Goal: Task Accomplishment & Management: Use online tool/utility

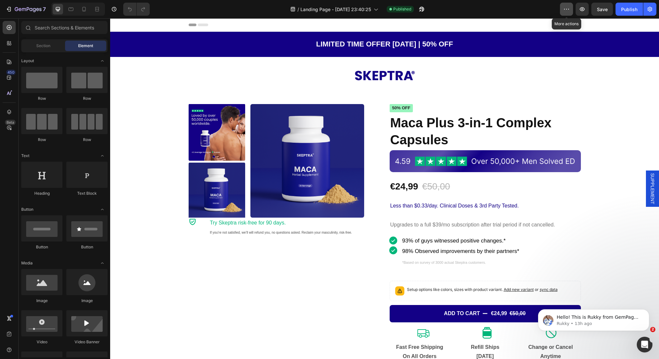
click at [562, 5] on button "button" at bounding box center [566, 9] width 13 height 13
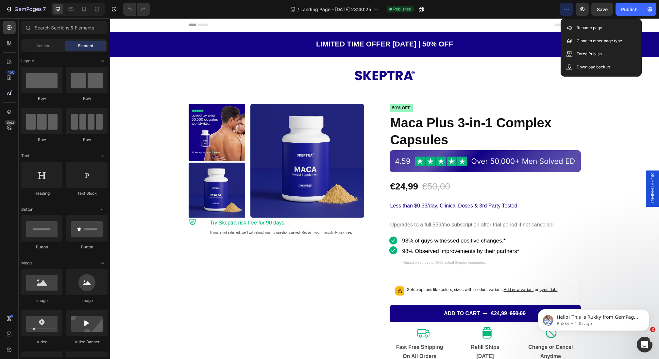
click at [562, 5] on button "button" at bounding box center [566, 9] width 13 height 13
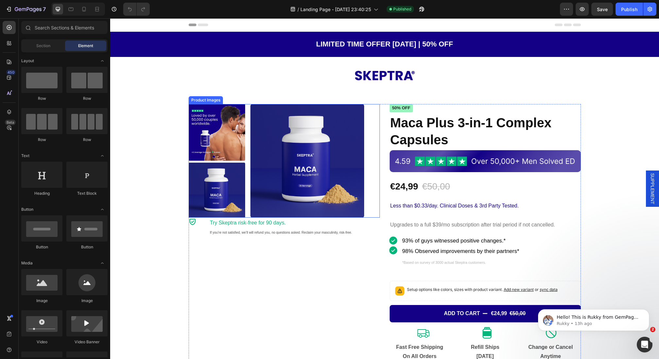
click at [351, 110] on img at bounding box center [307, 160] width 113 height 113
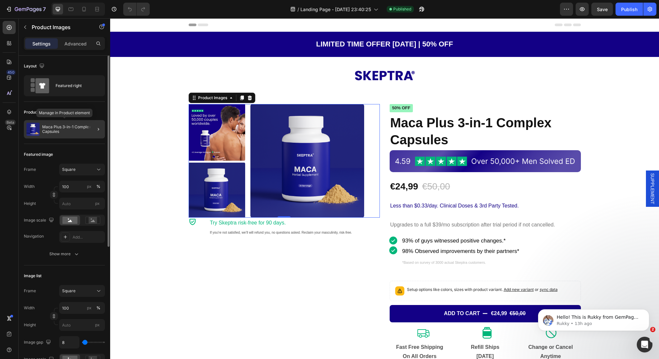
click at [66, 129] on p "Maca Plus 3-in-1 Complex Capsules" at bounding box center [72, 129] width 60 height 9
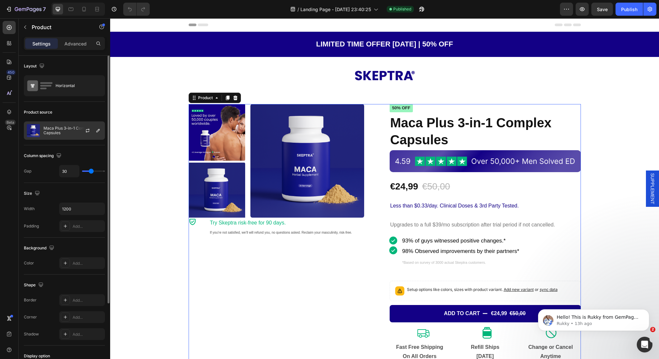
click at [70, 131] on p "Maca Plus 3-in-1 Complex Capsules" at bounding box center [73, 130] width 59 height 9
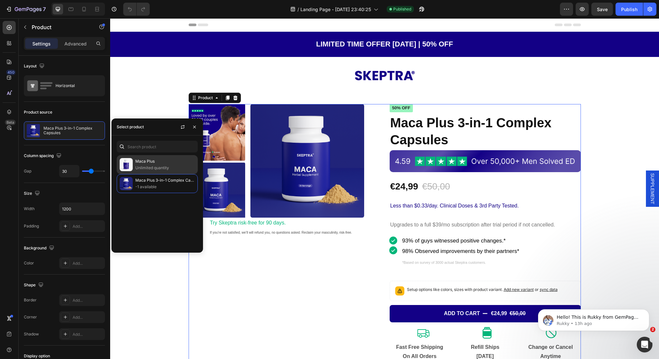
click at [174, 162] on p "Maca Plus" at bounding box center [165, 161] width 60 height 7
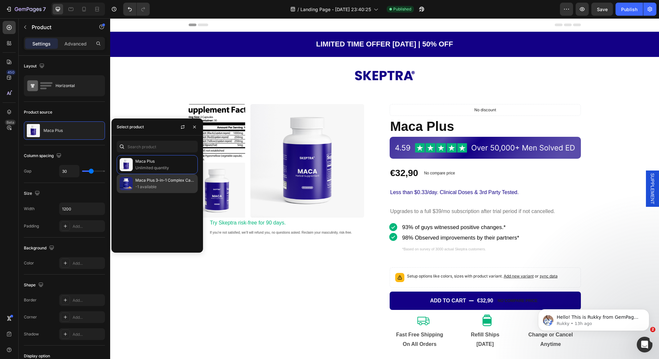
click at [157, 178] on p "Maca Plus 3-in-1 Complex Capsules" at bounding box center [165, 180] width 60 height 7
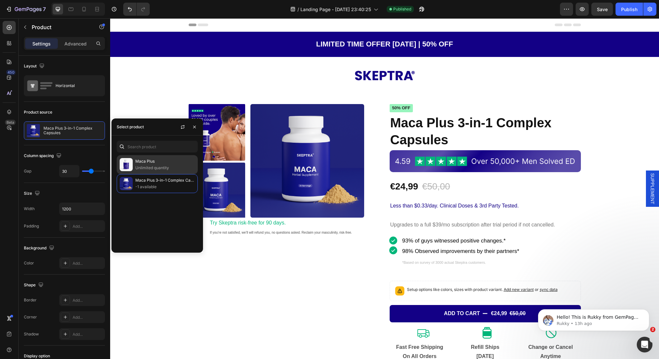
click at [156, 160] on p "Maca Plus" at bounding box center [165, 161] width 60 height 7
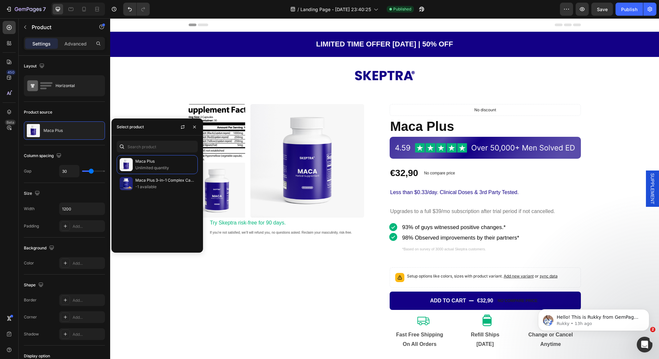
click at [306, 274] on div "Product Images Icon Try Skeptra risk-free for 90 days. If you’re not satisfied,…" at bounding box center [284, 253] width 191 height 298
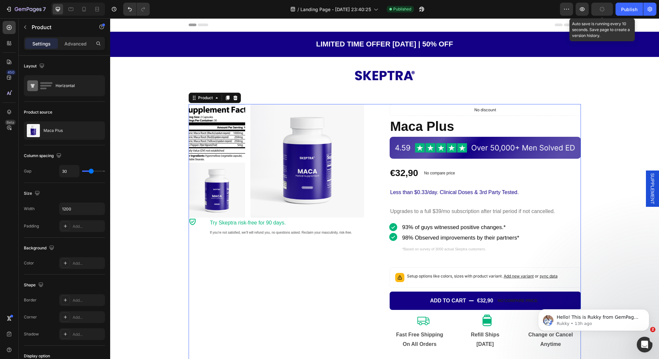
click at [604, 7] on icon "button" at bounding box center [602, 9] width 7 height 7
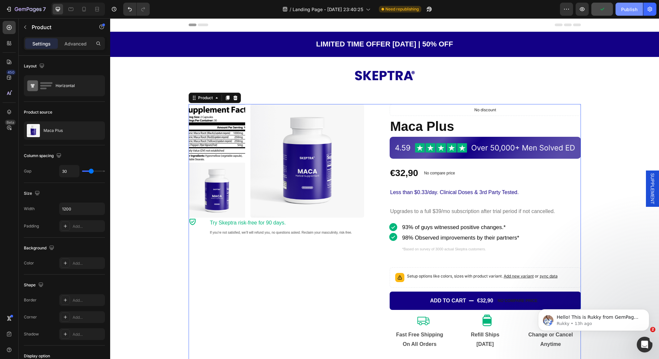
click at [627, 11] on div "Publish" at bounding box center [629, 9] width 16 height 7
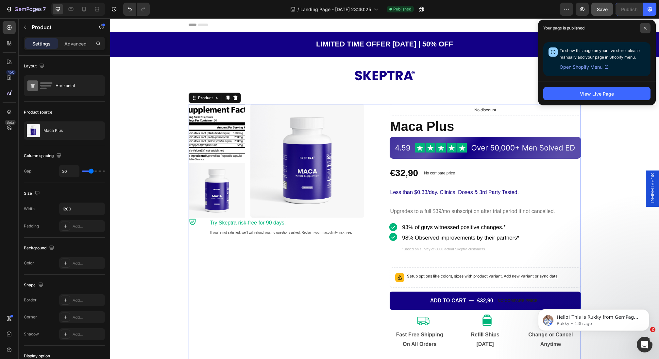
click at [646, 26] on span at bounding box center [645, 28] width 10 height 10
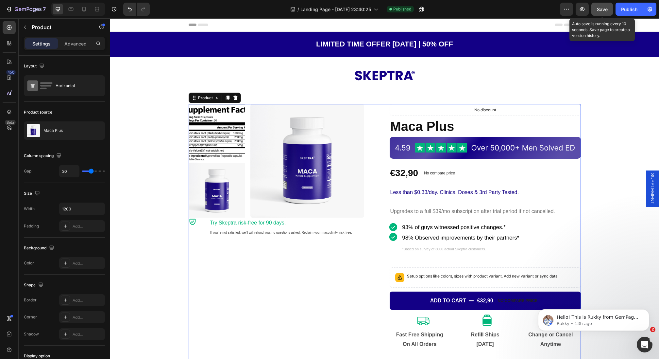
click at [606, 8] on span "Save" at bounding box center [602, 10] width 11 height 6
